Goal: Task Accomplishment & Management: Complete application form

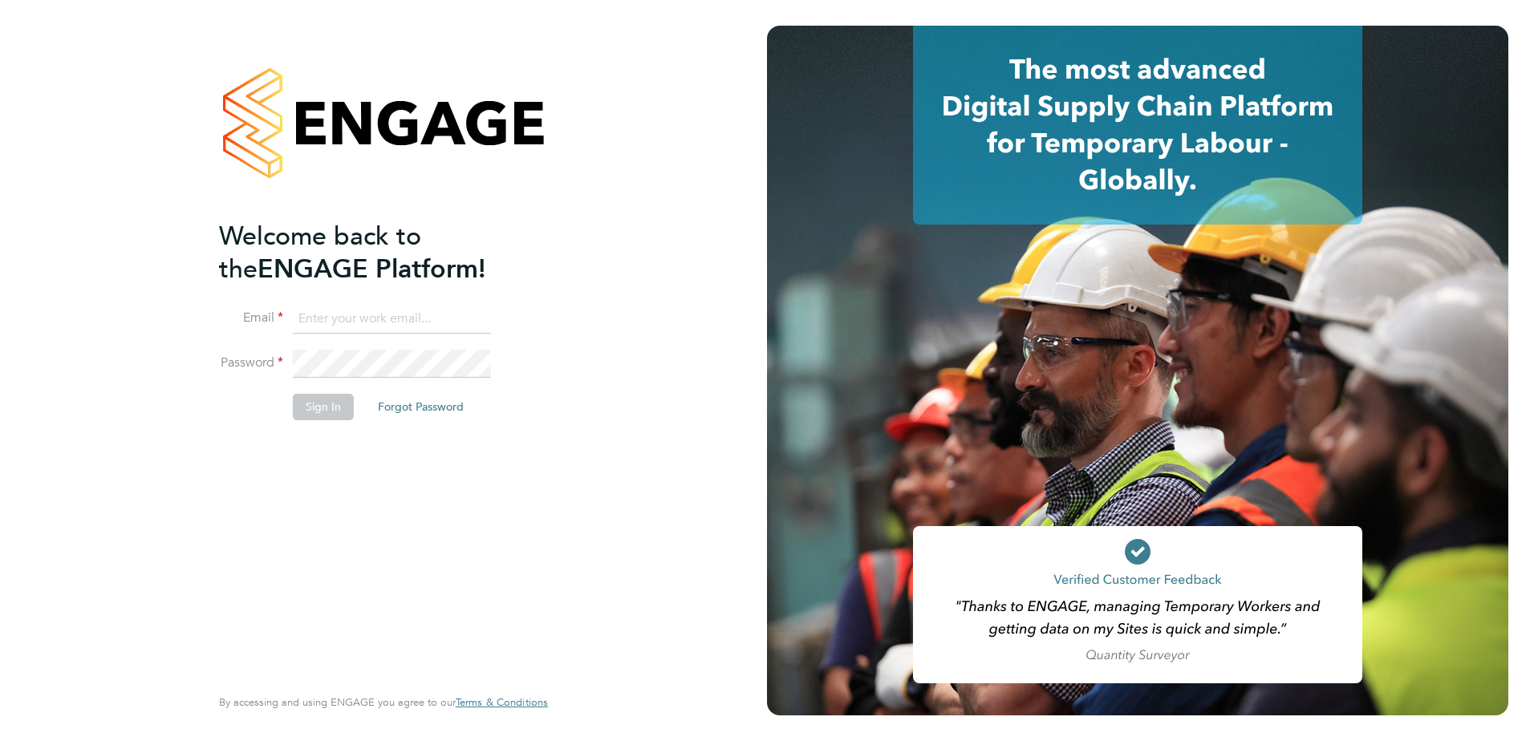
type input "[PERSON_NAME][EMAIL_ADDRESS][PERSON_NAME][DOMAIN_NAME]"
click at [310, 404] on button "Sign In" at bounding box center [323, 407] width 61 height 26
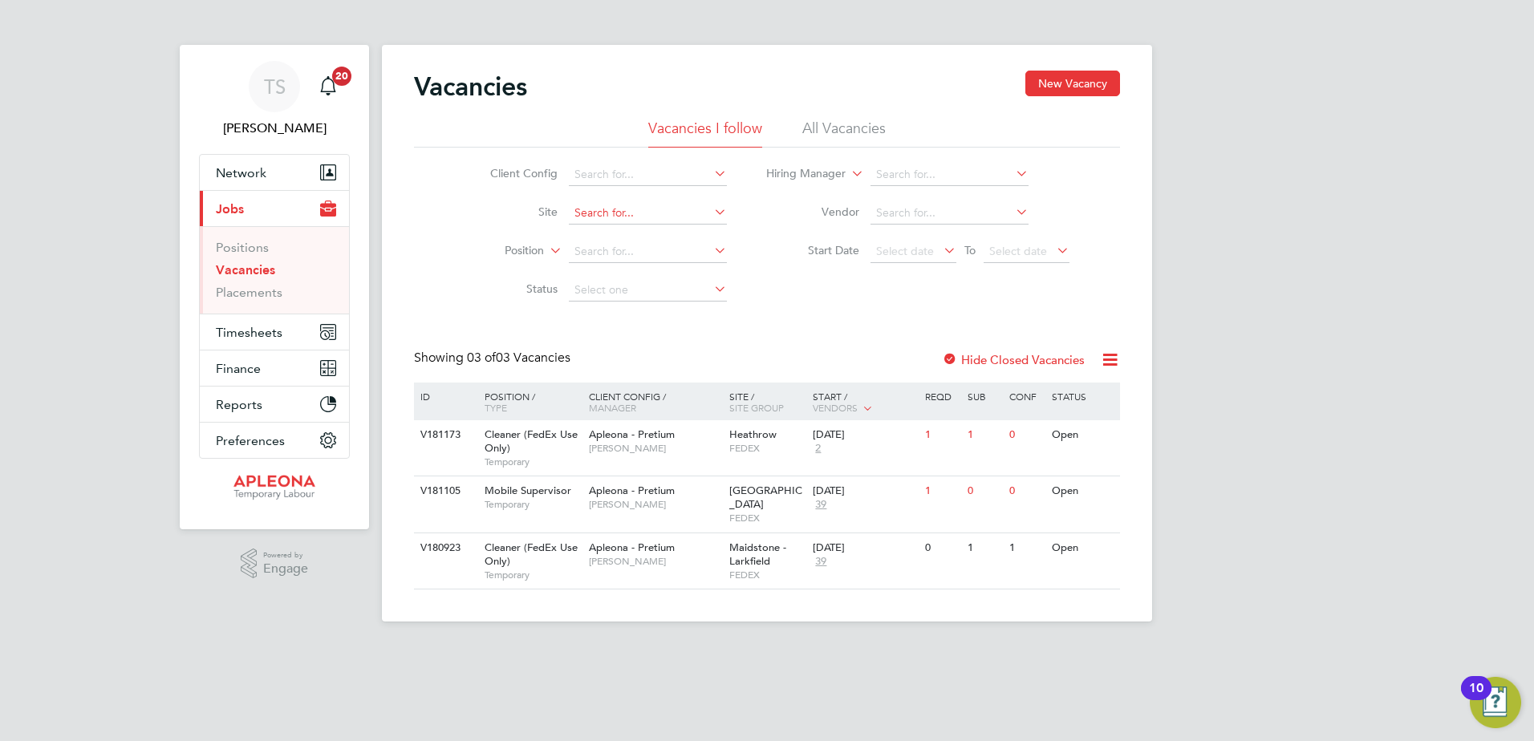
click at [586, 210] on input at bounding box center [648, 213] width 158 height 22
click at [615, 275] on li "London City - Station" at bounding box center [675, 279] width 217 height 22
type input "[GEOGRAPHIC_DATA]"
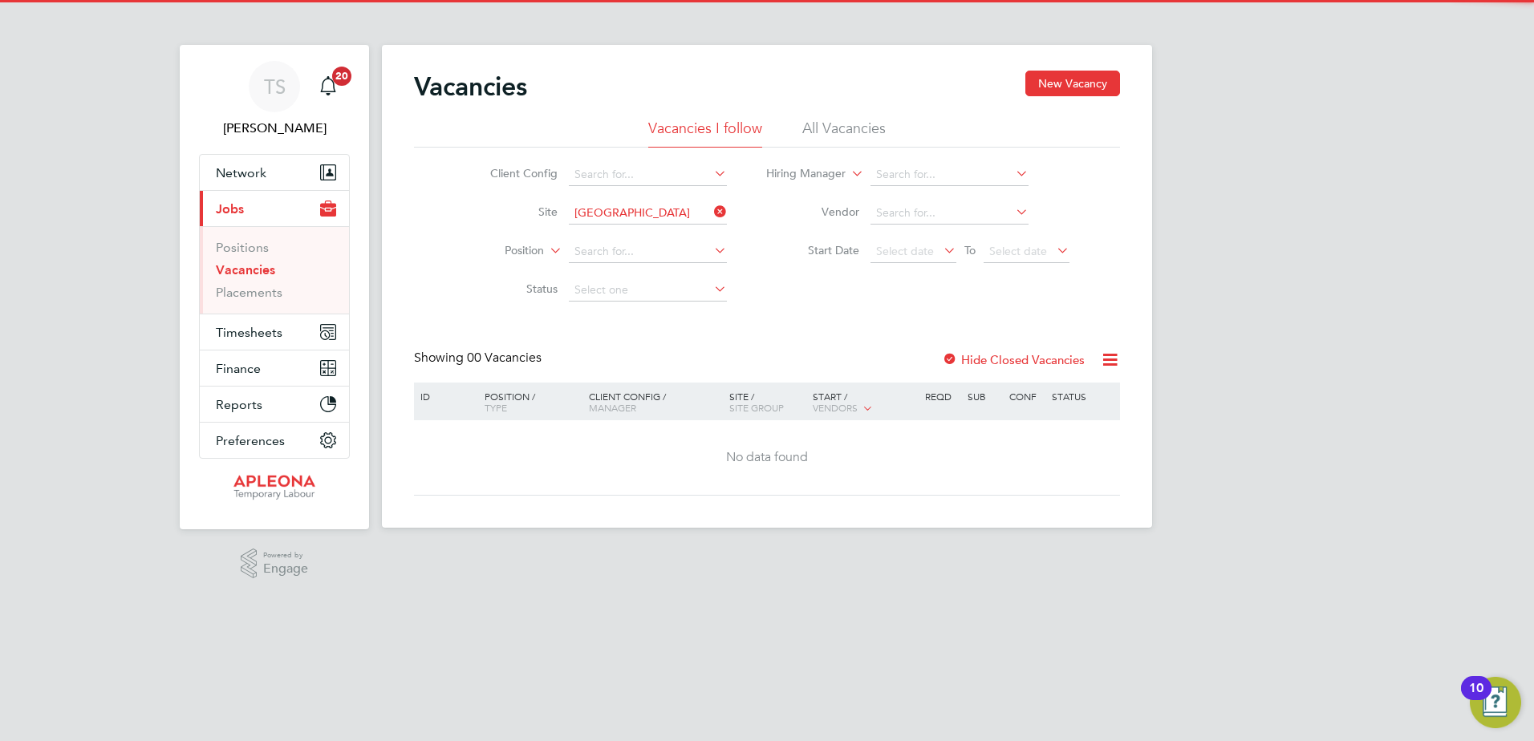
click at [1023, 363] on label "Hide Closed Vacancies" at bounding box center [1013, 359] width 143 height 15
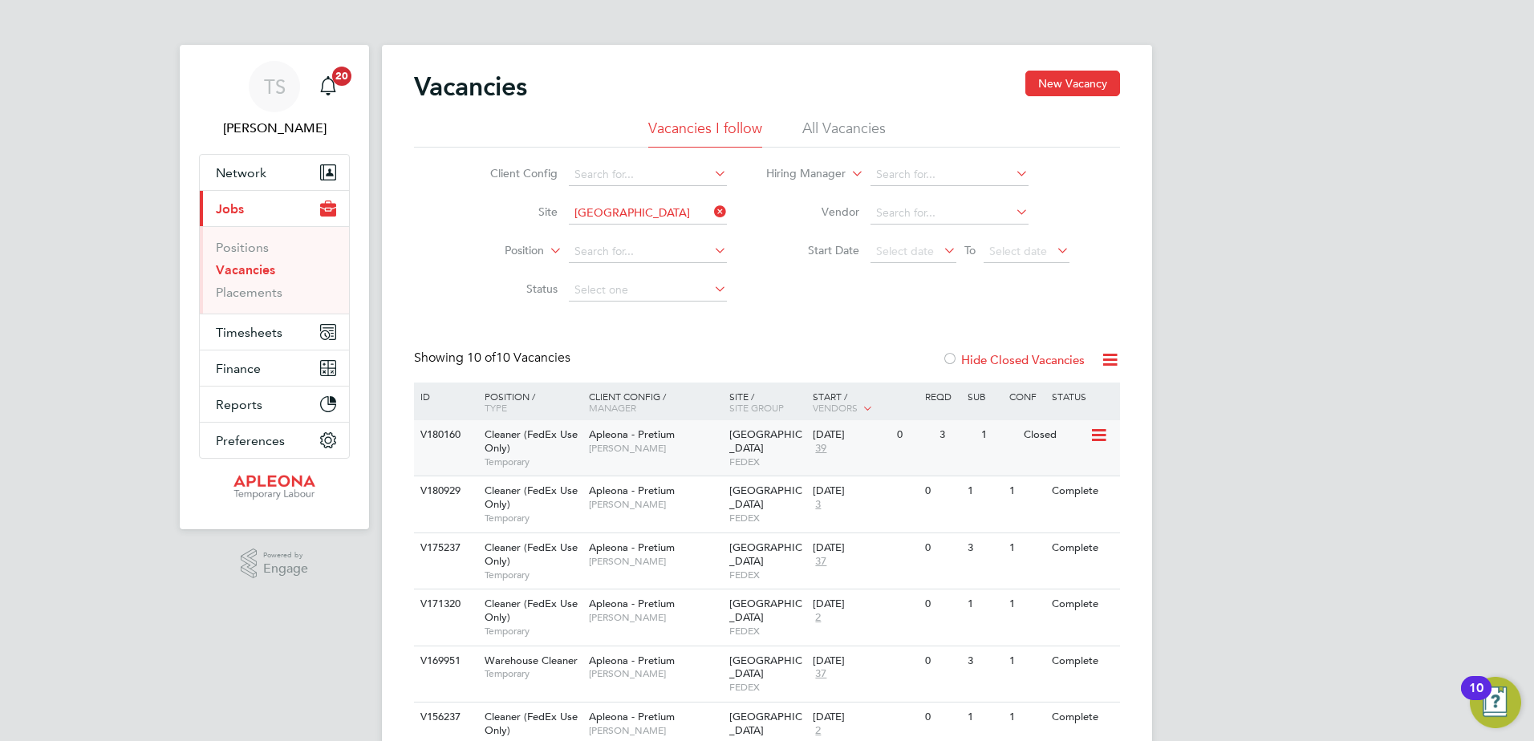
click at [747, 442] on span "[GEOGRAPHIC_DATA]" at bounding box center [765, 441] width 73 height 27
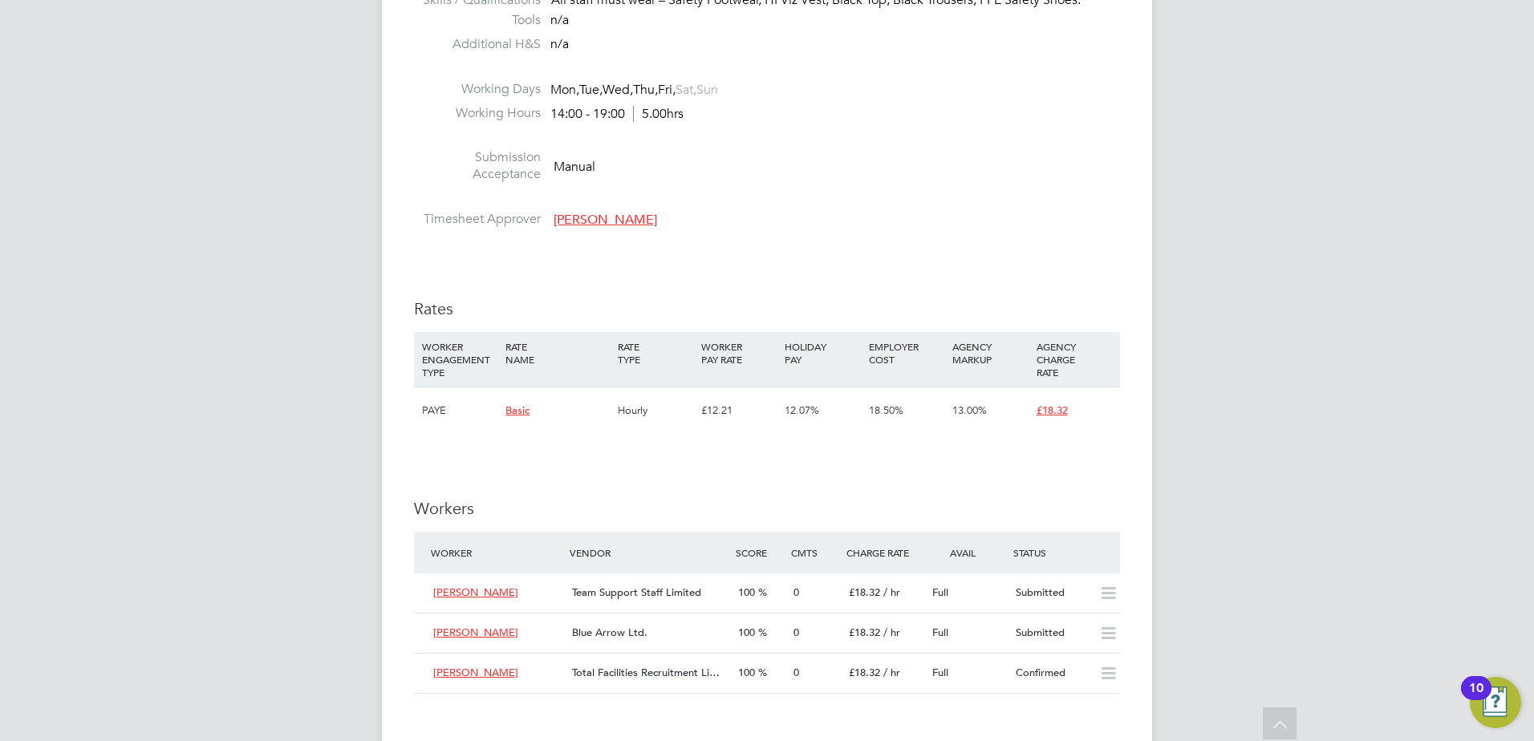
scroll to position [1123, 0]
